Goal: Unclear: Browse casually

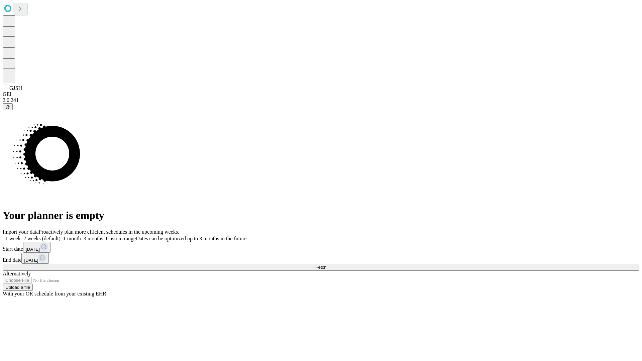
click at [327, 265] on span "Fetch" at bounding box center [321, 267] width 11 height 5
